Goal: Information Seeking & Learning: Find specific fact

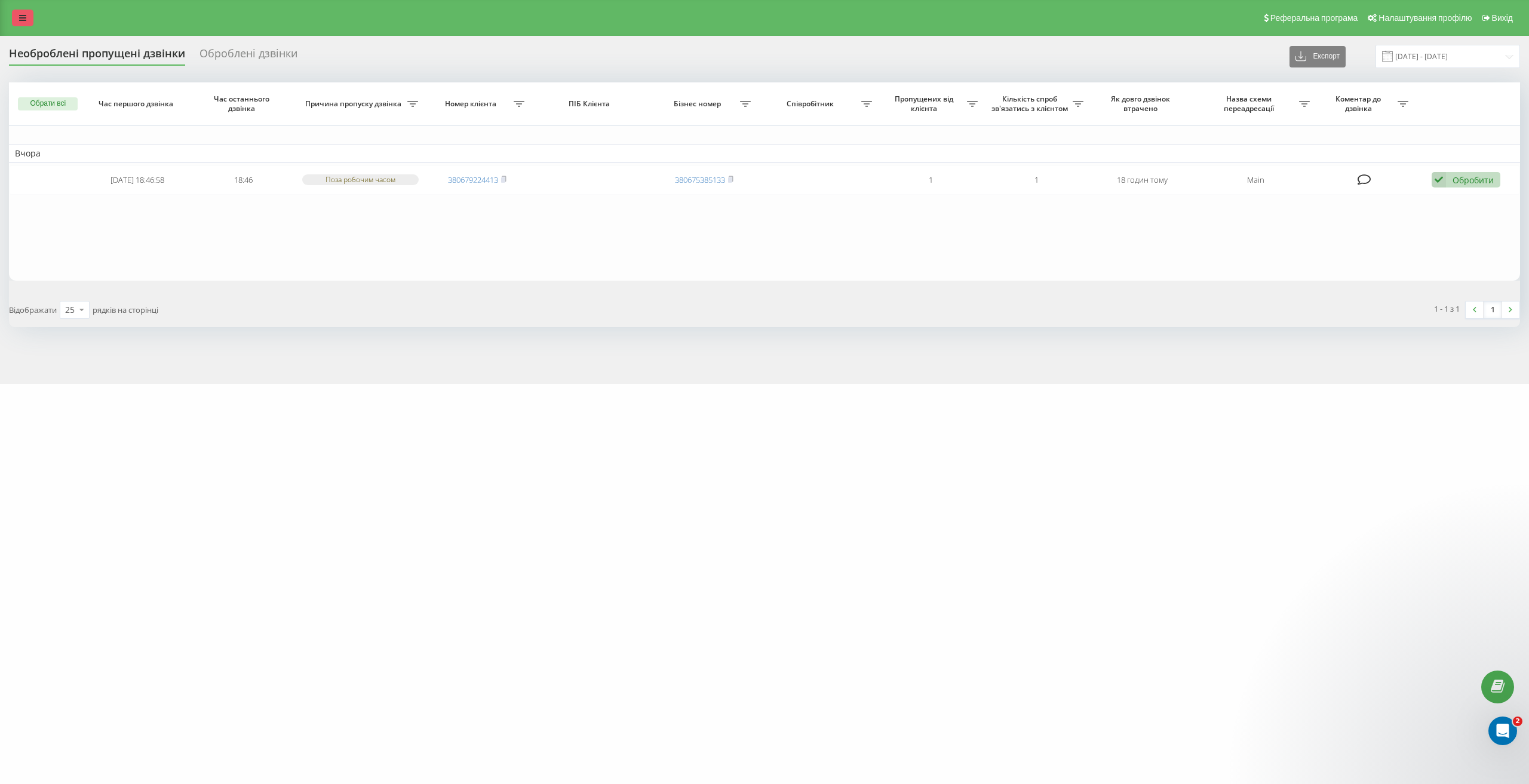
click at [27, 24] on link at bounding box center [23, 17] width 22 height 17
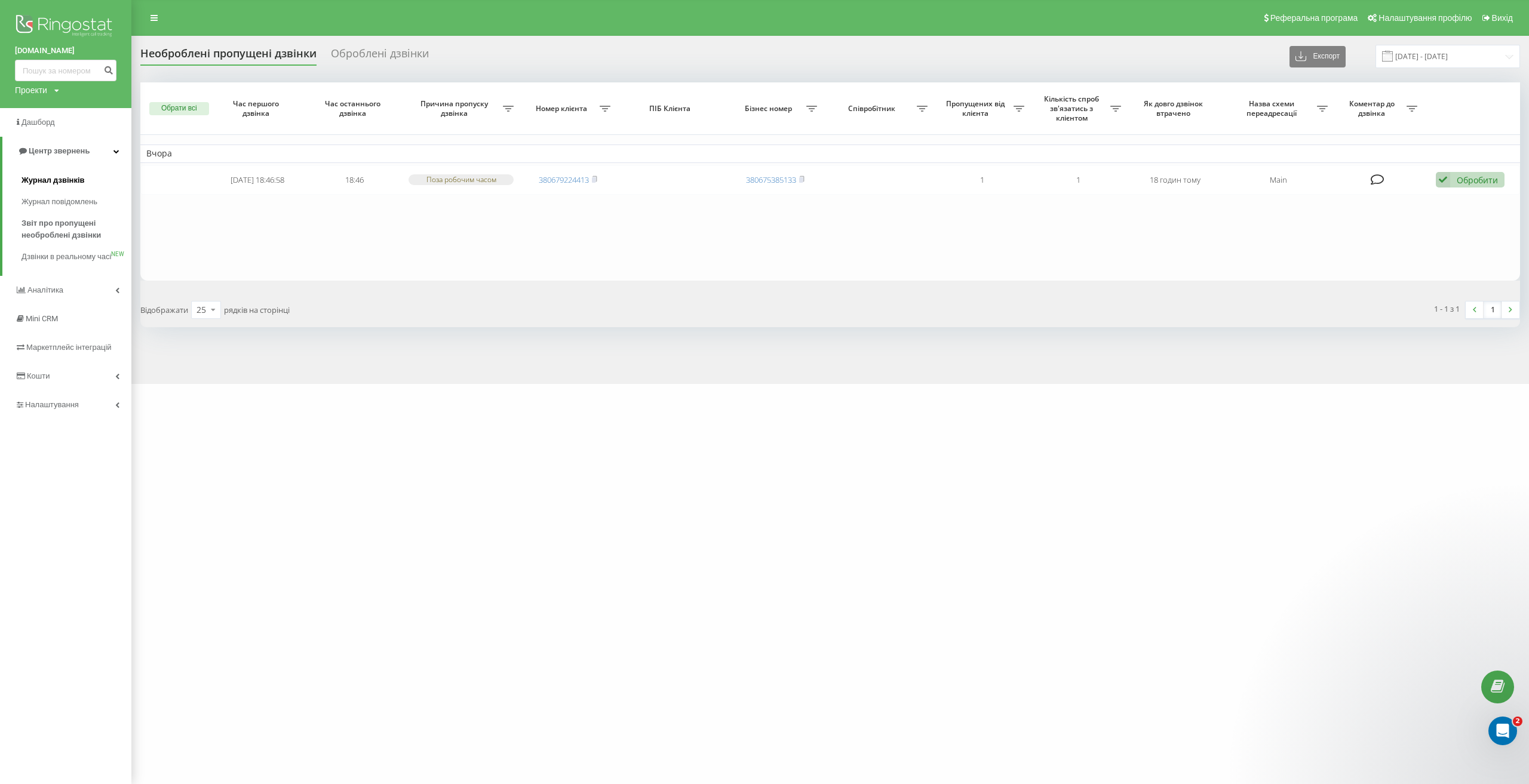
click at [49, 178] on span "Журнал дзвінків" at bounding box center [53, 180] width 64 height 12
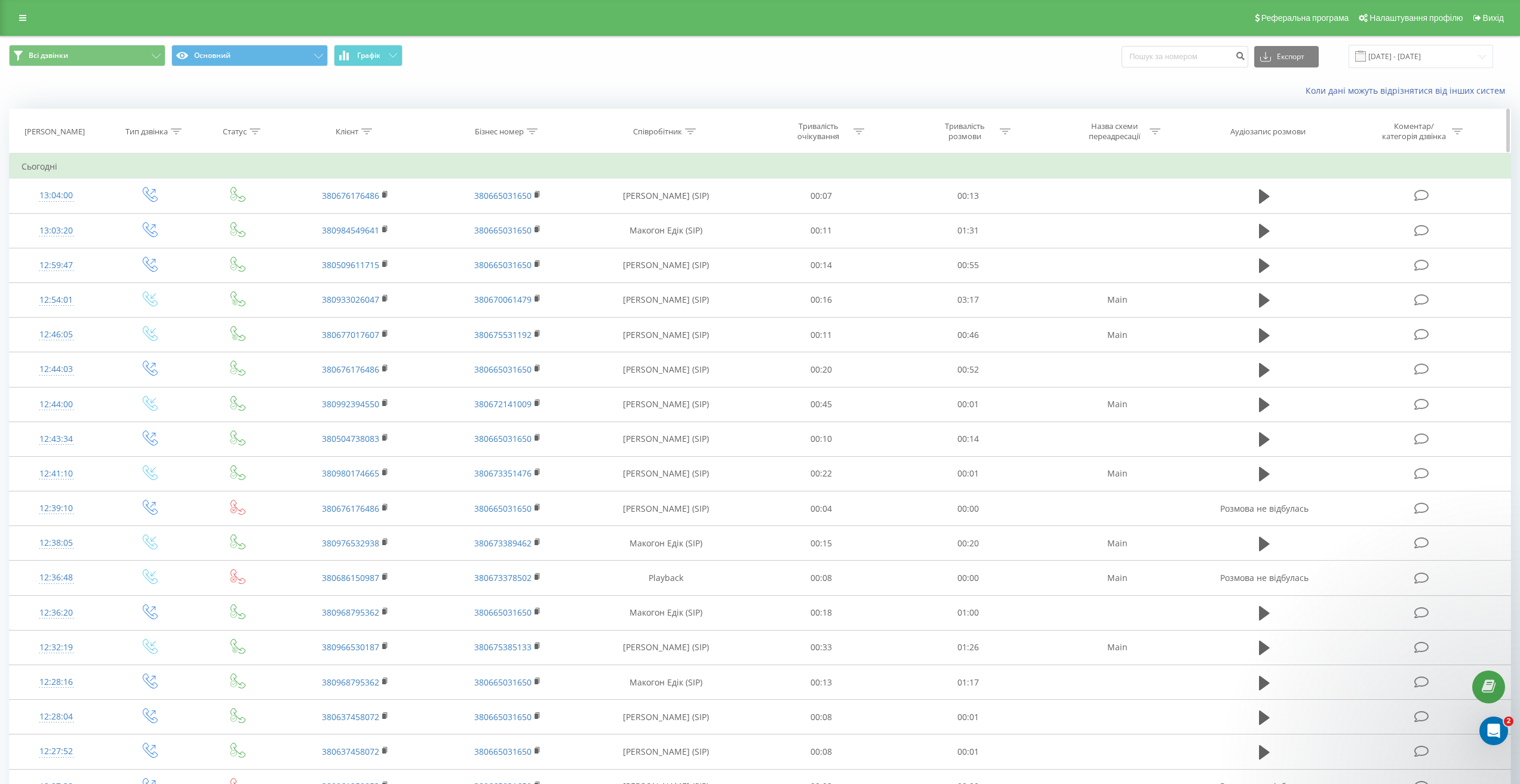
click at [367, 132] on icon at bounding box center [366, 132] width 11 height 6
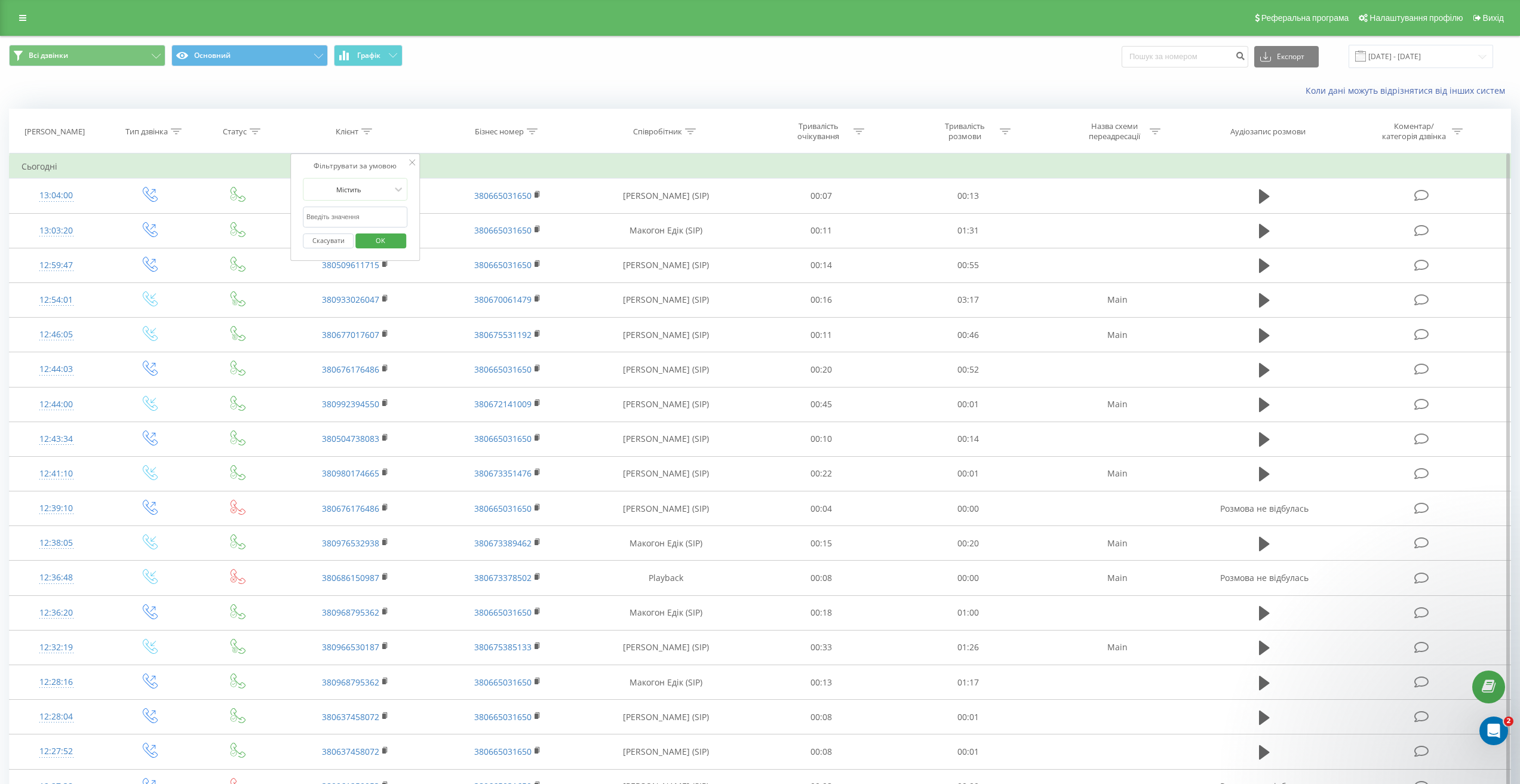
click at [361, 221] on input "text" at bounding box center [355, 217] width 105 height 21
paste input "0980715008"
type input "0980715008"
click at [386, 240] on span "OK" at bounding box center [380, 241] width 33 height 19
